Goal: Register for event/course

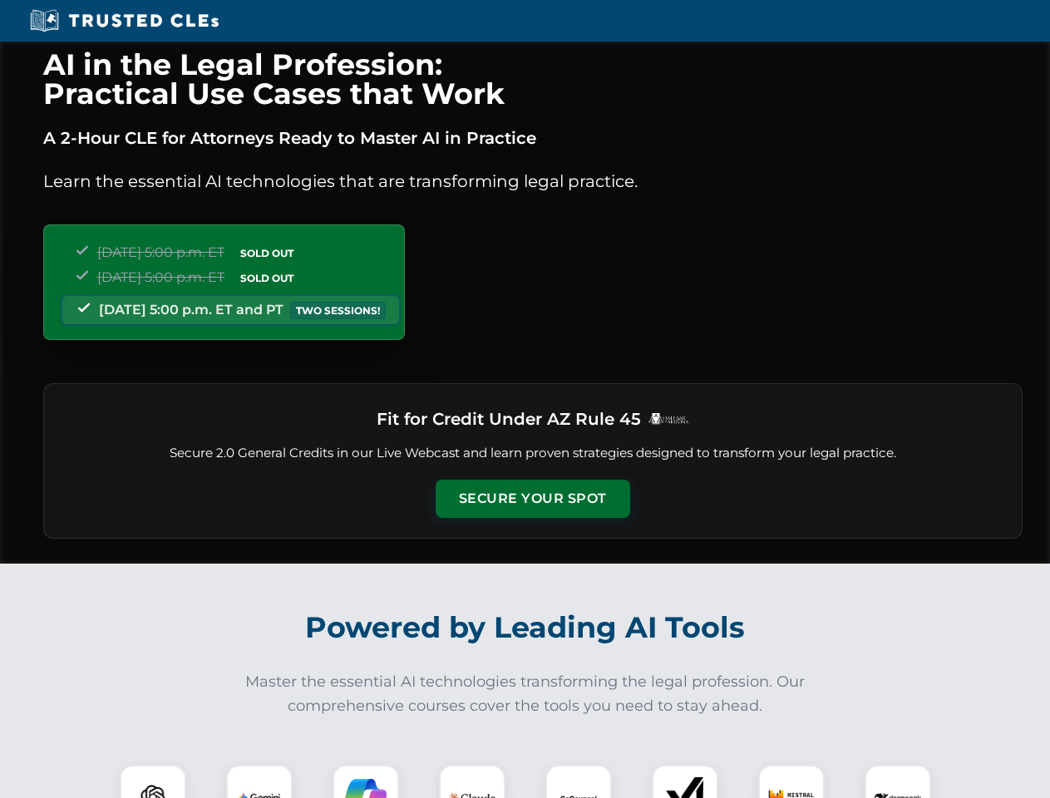
click at [532, 499] on button "Secure Your Spot" at bounding box center [532, 499] width 194 height 38
click at [153, 781] on img at bounding box center [153, 798] width 48 height 48
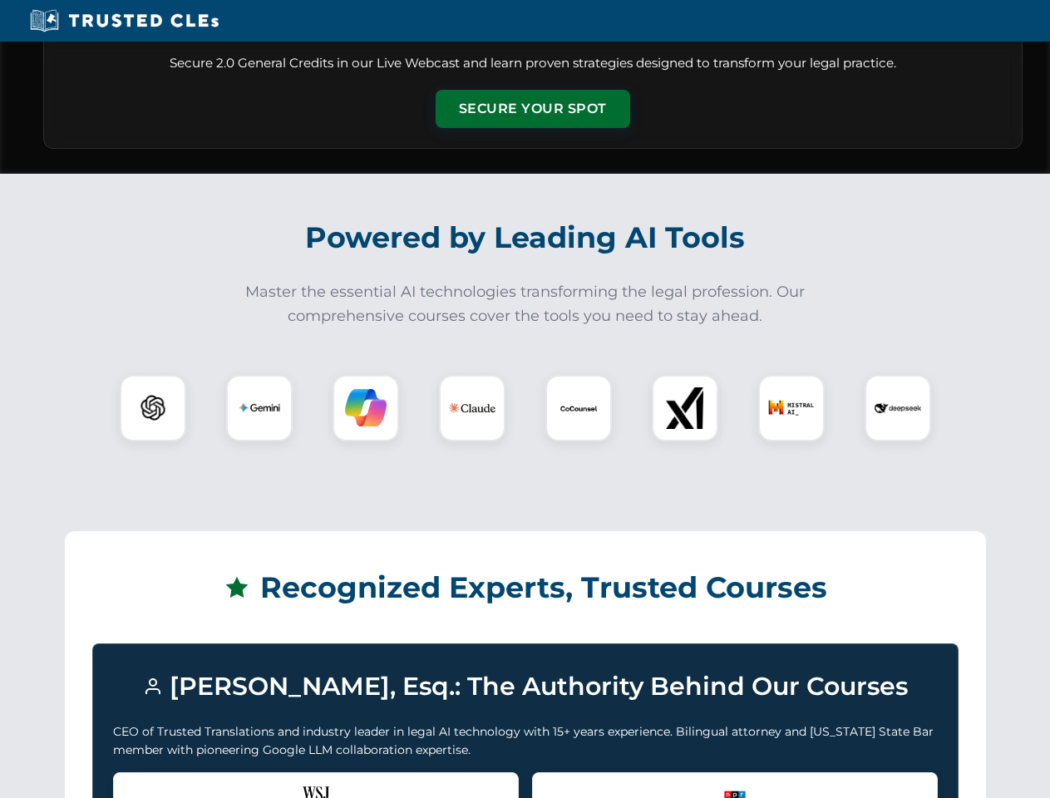
click at [259, 781] on div "Recognized by the WSJ [PERSON_NAME] was featured for his expertise in AI legal …" at bounding box center [316, 805] width 406 height 66
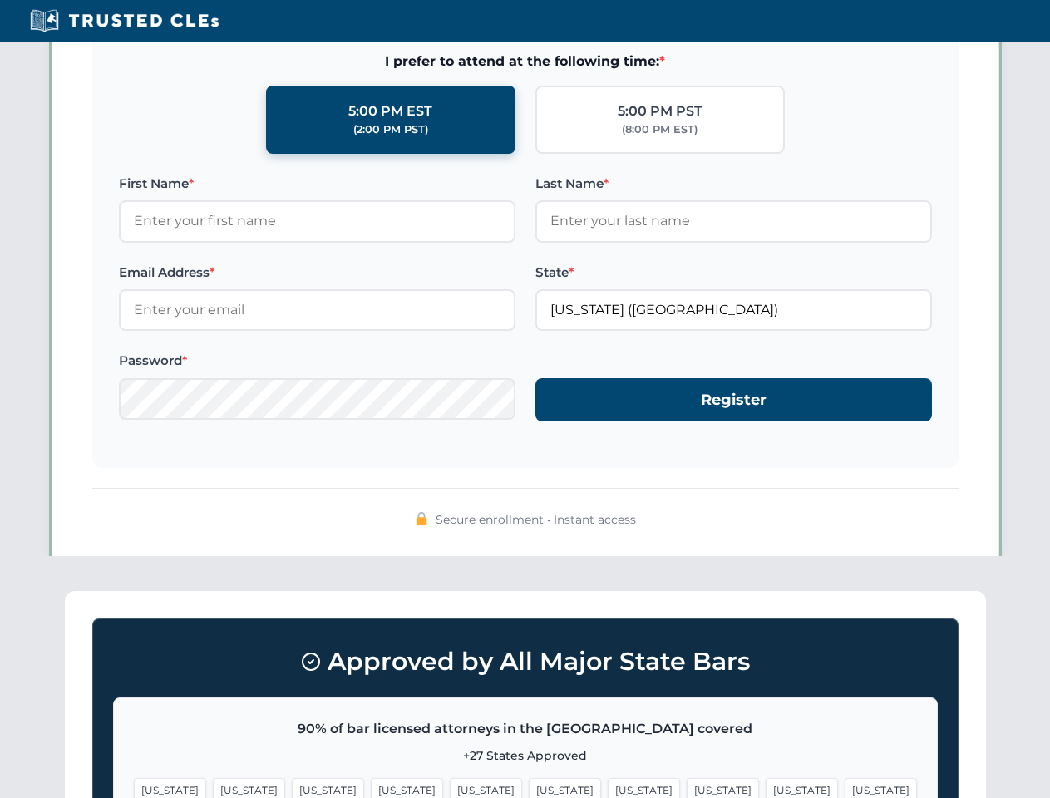
click at [608, 781] on span "[US_STATE]" at bounding box center [644, 790] width 72 height 24
click at [765, 781] on span "[US_STATE]" at bounding box center [801, 790] width 72 height 24
